Goal: Navigation & Orientation: Find specific page/section

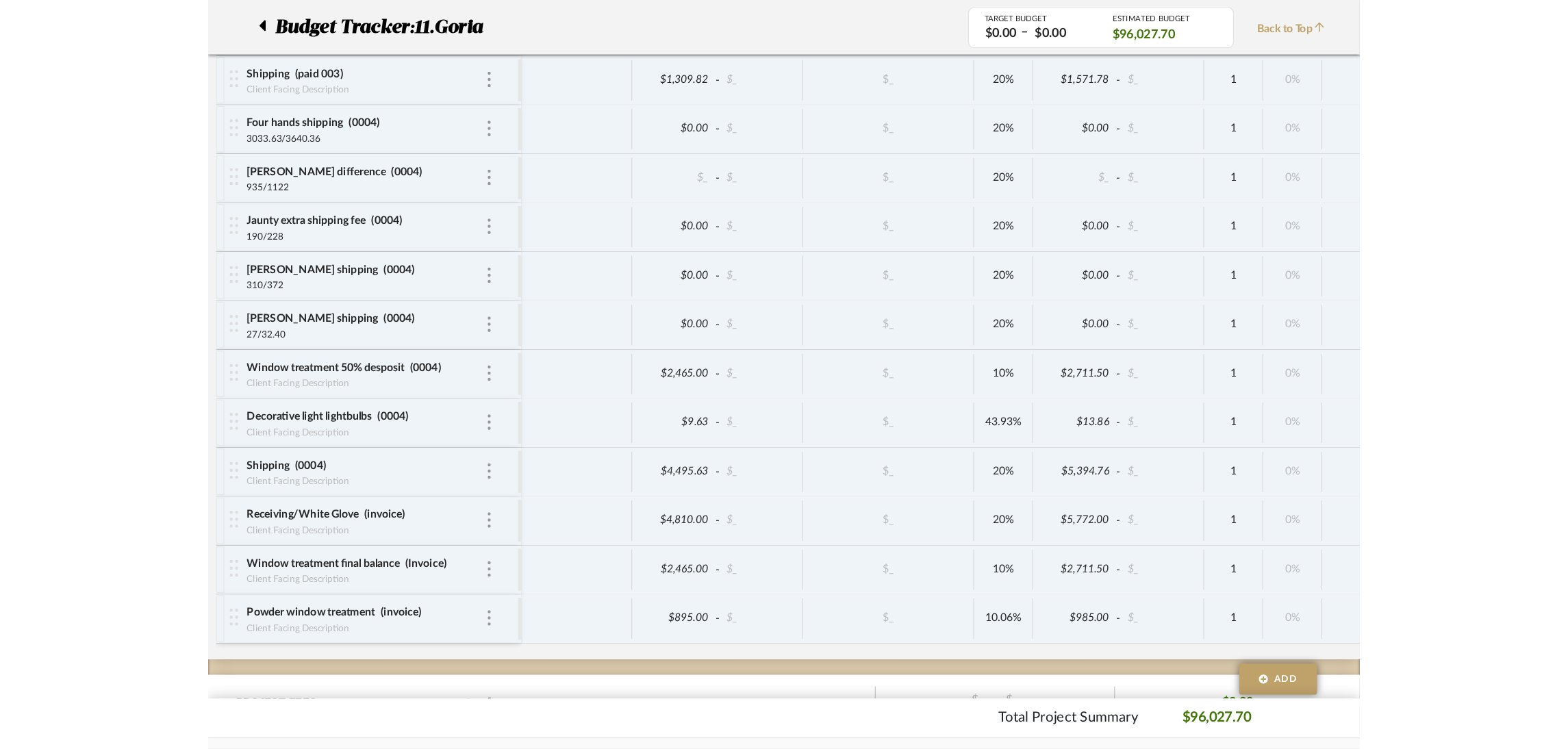
scroll to position [2465, 0]
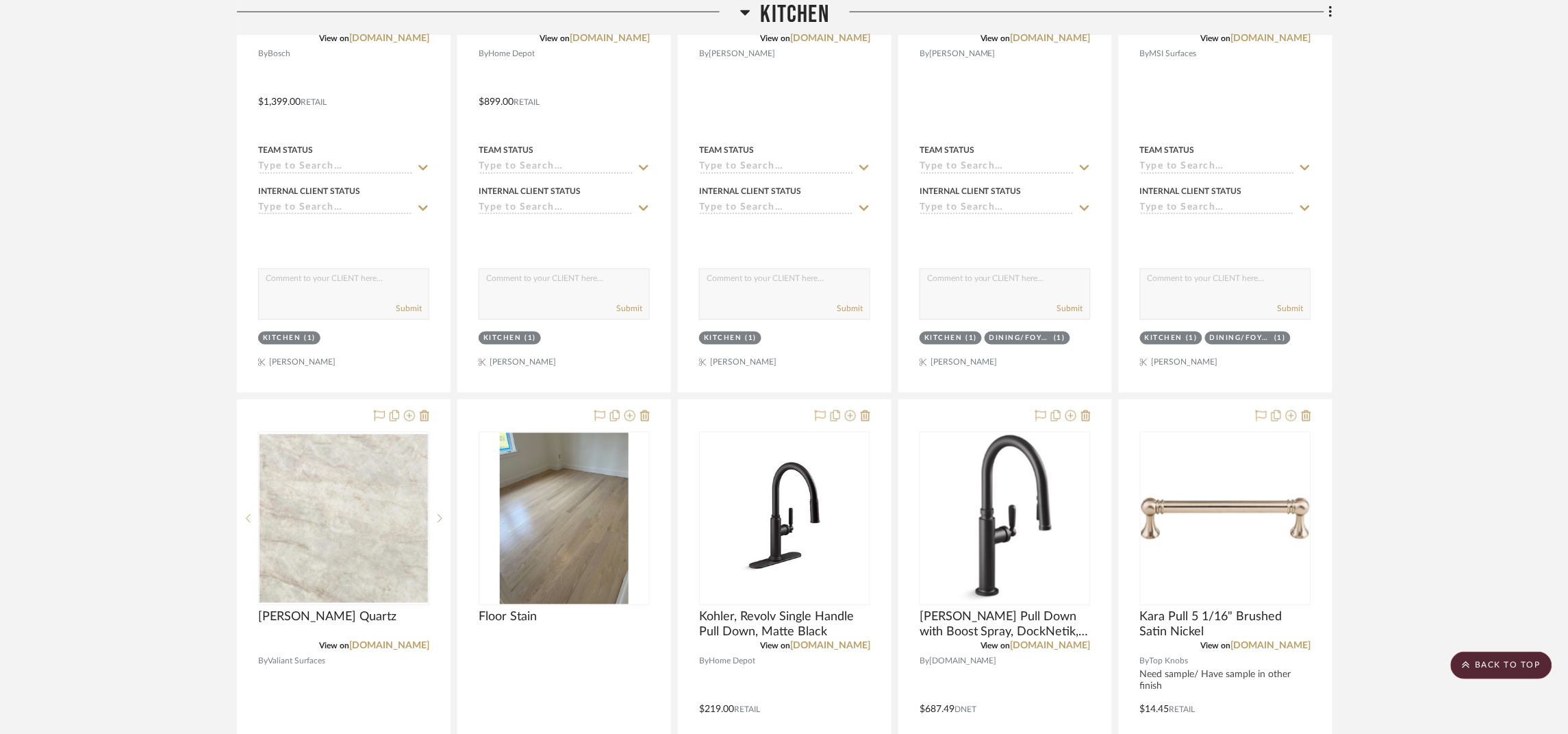
scroll to position [720, 0]
